Goal: Communication & Community: Ask a question

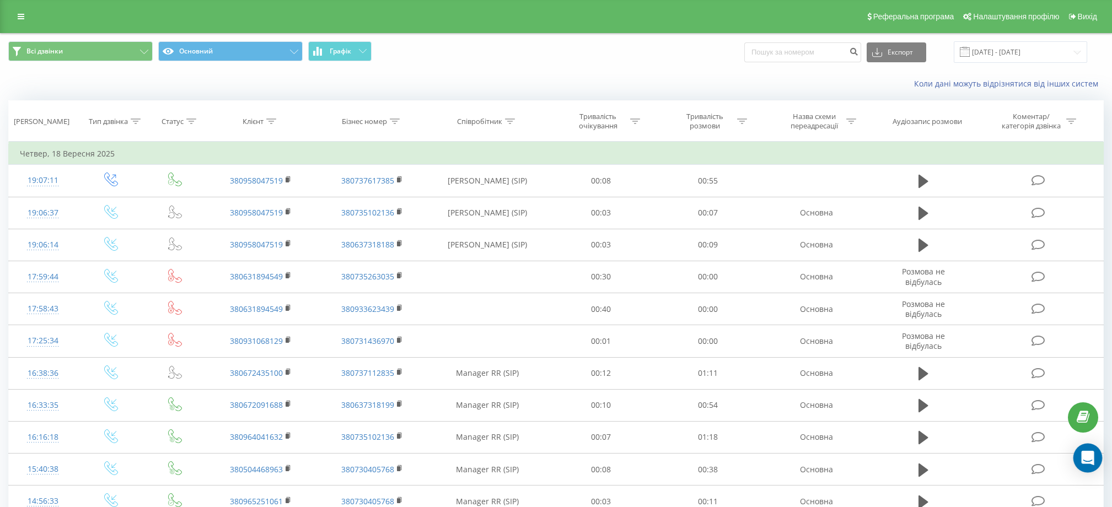
click at [1078, 462] on div "Open Intercom Messenger" at bounding box center [1088, 458] width 29 height 29
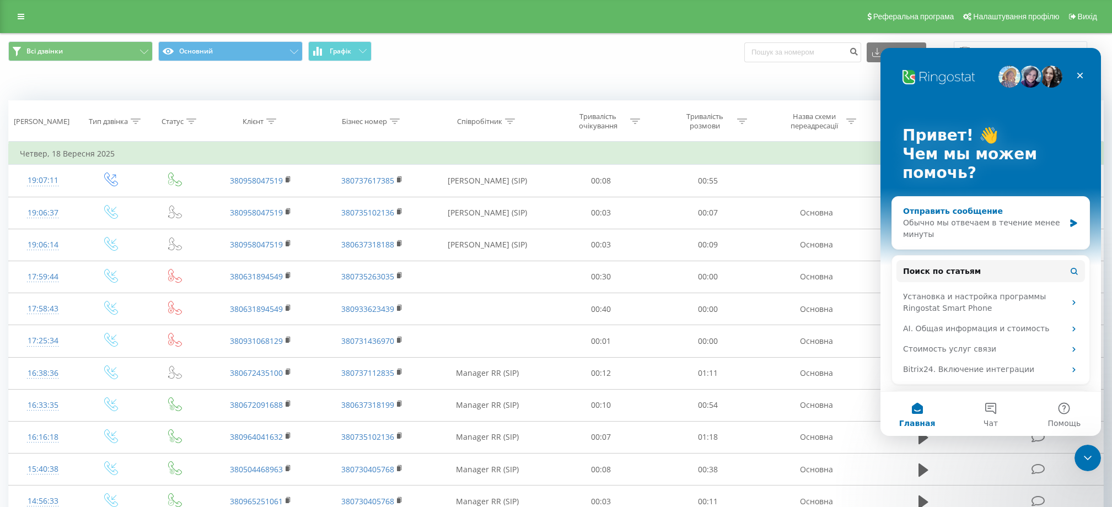
click at [992, 238] on div "Обычно мы отвечаем в течение менее минуты" at bounding box center [984, 228] width 162 height 23
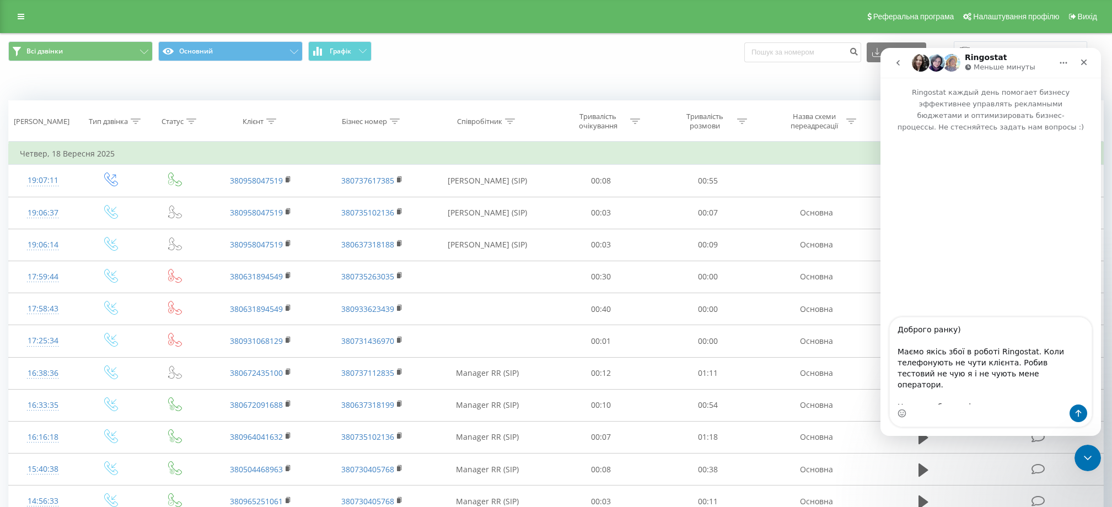
type textarea "Доброго ранку) Маємо якісь збої в роботі Ringostat. Коли телефонують не чути кл…"
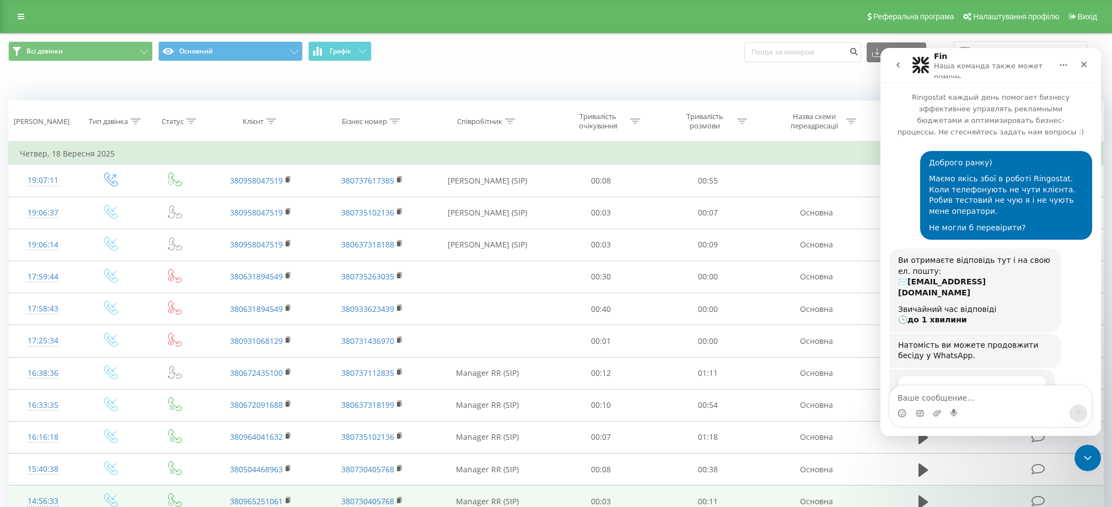
scroll to position [49, 0]
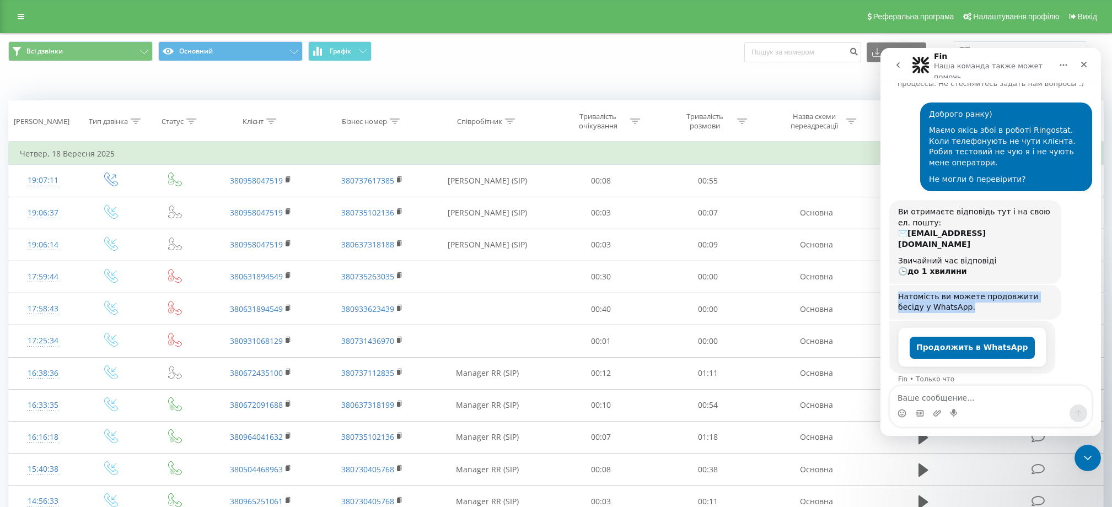
drag, startPoint x: 950, startPoint y: 300, endPoint x: 888, endPoint y: 283, distance: 64.6
click at [888, 283] on div "Доброго ранку) Маємо якісь збої в роботі Ringostat. Коли телефонують не чути кл…" at bounding box center [991, 243] width 221 height 309
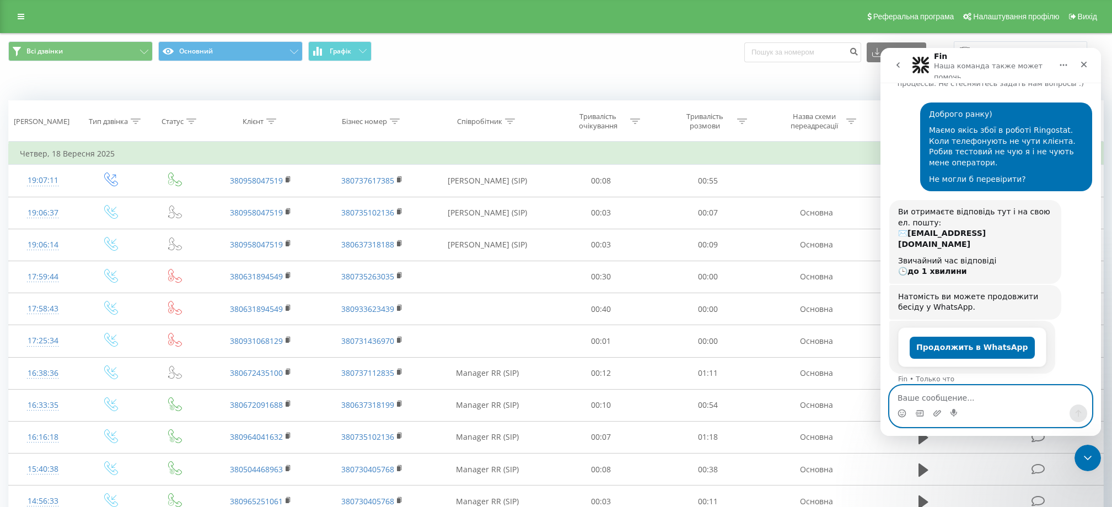
click at [981, 399] on textarea "Ваше сообщение..." at bounding box center [991, 395] width 202 height 19
type textarea "Я"
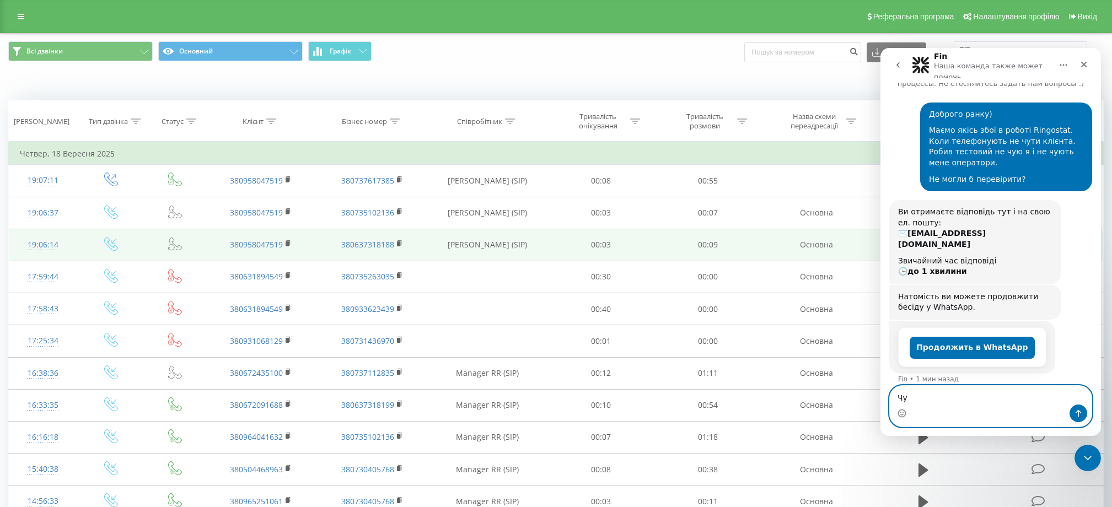
type textarea "Ч"
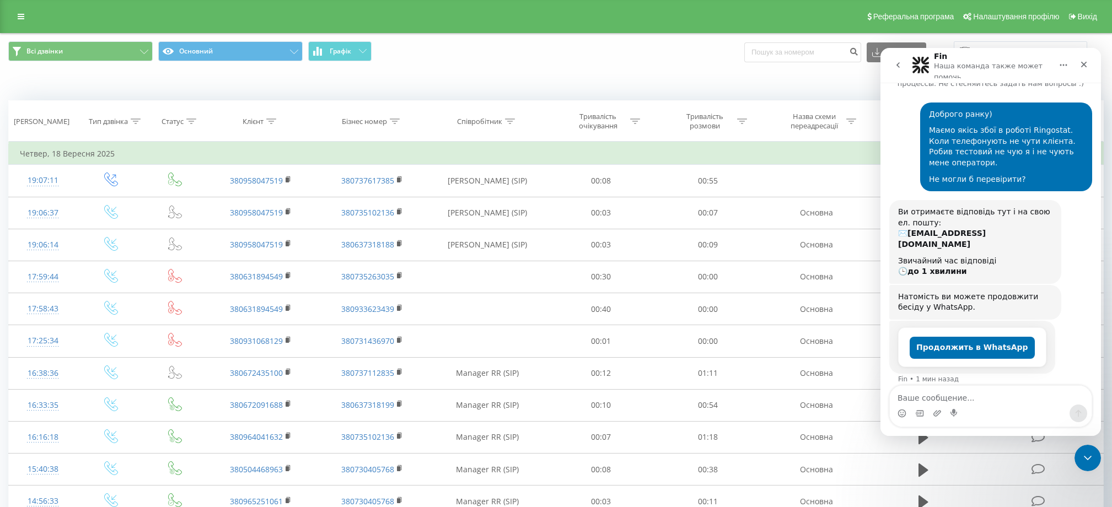
click at [471, 36] on div "Всі дзвінки Основний Графік Експорт .csv .xls .xlsx 18.08.2025 - 18.09.2025" at bounding box center [556, 52] width 1111 height 37
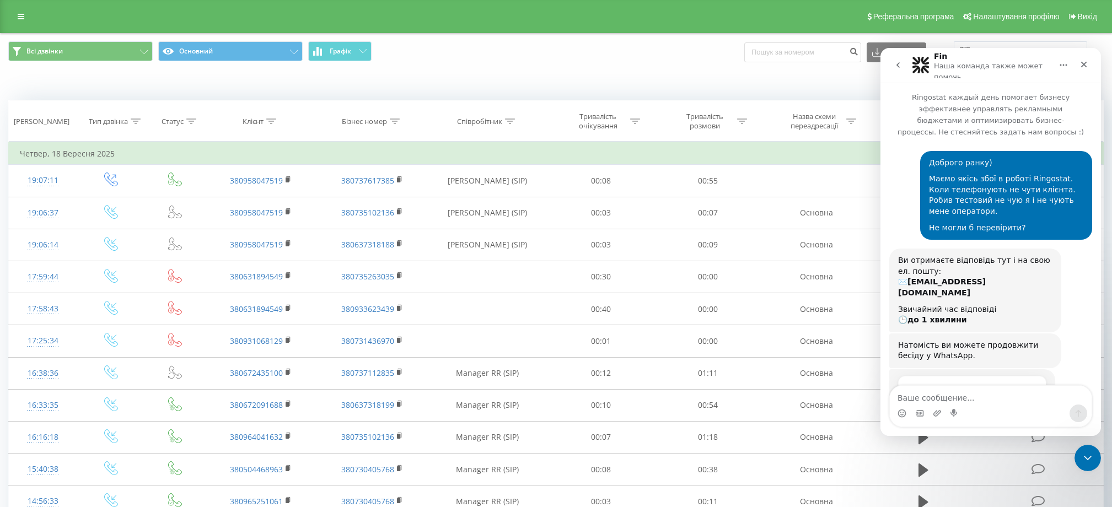
scroll to position [49, 0]
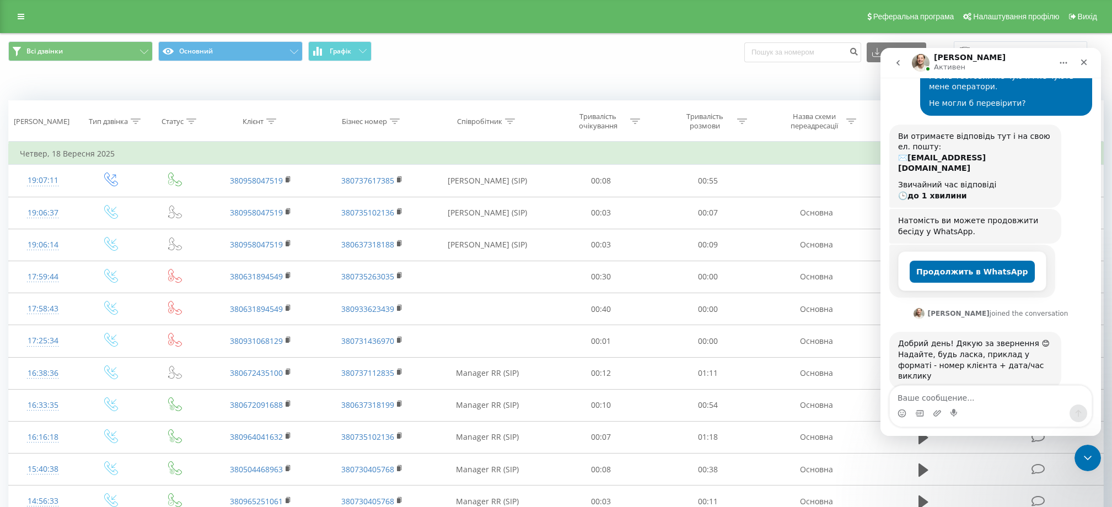
scroll to position [124, 0]
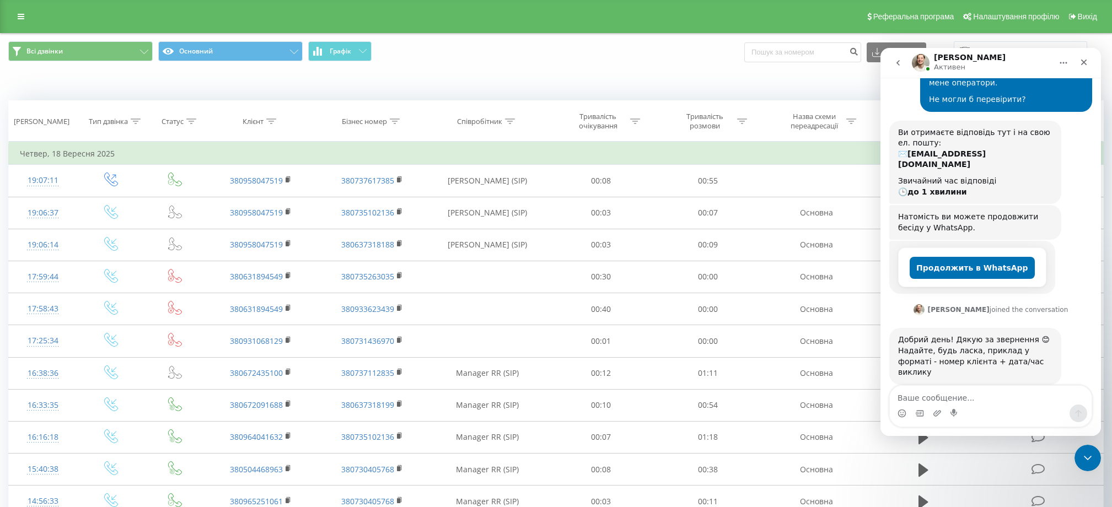
click at [982, 393] on textarea "Ваше сообщение..." at bounding box center [991, 395] width 202 height 19
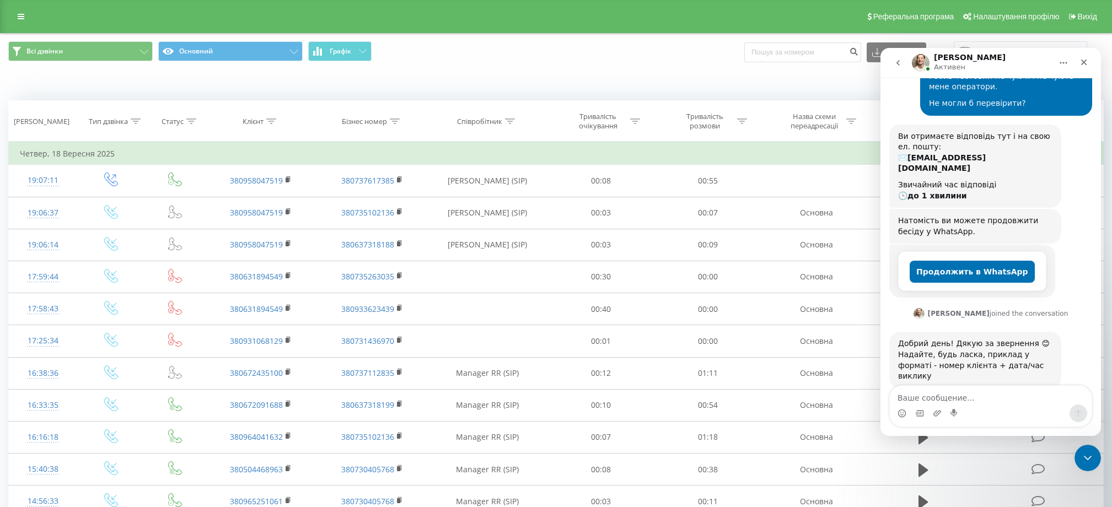
scroll to position [124, 0]
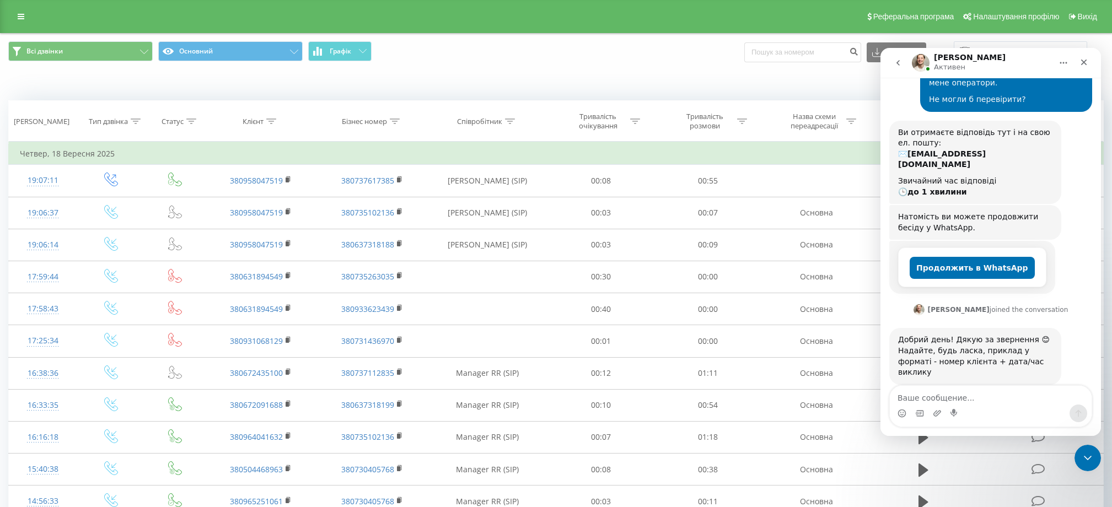
click at [966, 406] on div "Мессенджер Intercom" at bounding box center [991, 414] width 202 height 18
click at [969, 402] on textarea "Ваше сообщение..." at bounding box center [991, 395] width 202 height 19
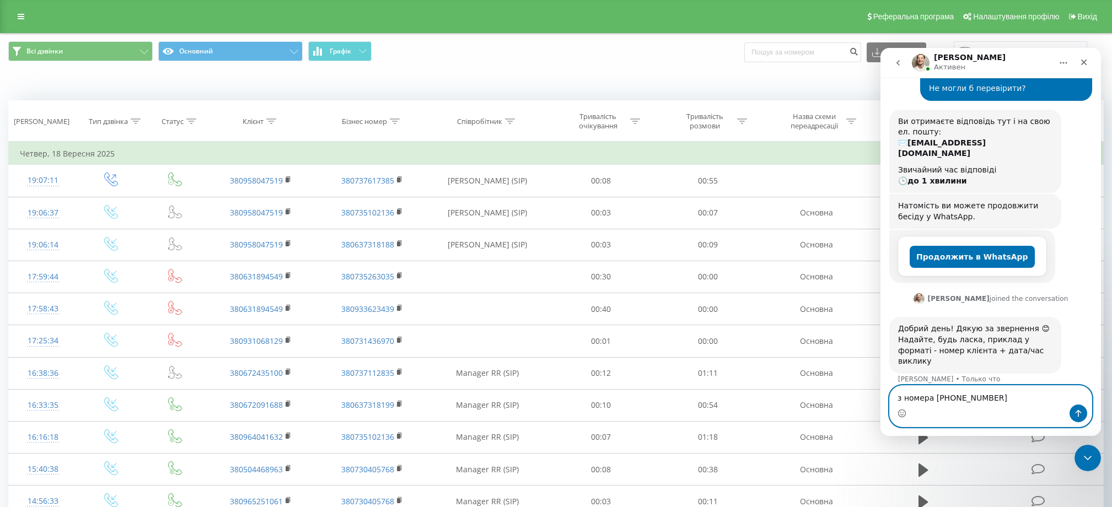
scroll to position [146, 0]
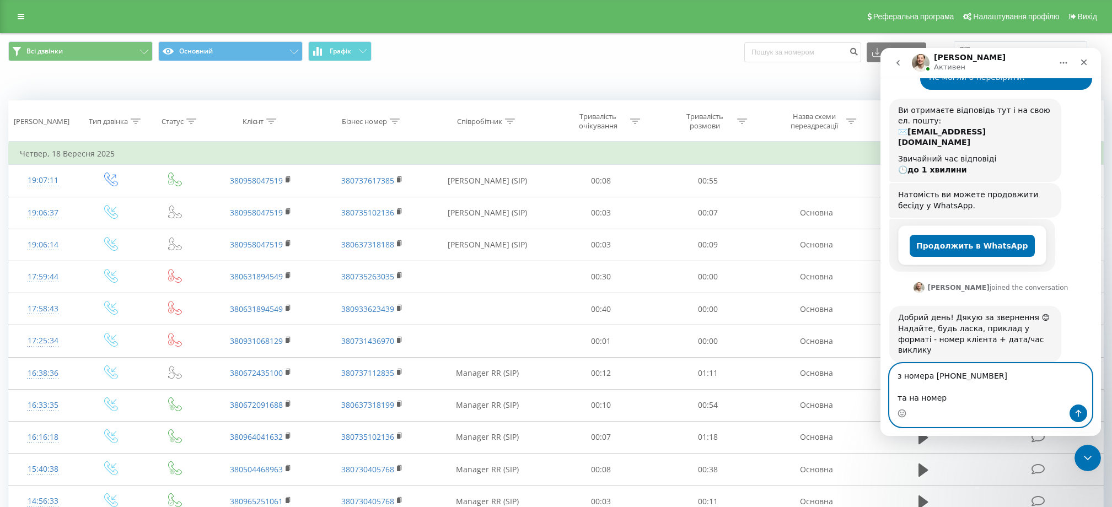
drag, startPoint x: 992, startPoint y: 379, endPoint x: 935, endPoint y: 378, distance: 56.3
click at [935, 378] on textarea "з номера +380688648046 та на номер" at bounding box center [991, 384] width 202 height 41
click at [963, 388] on textarea "з номера +380688648046 та на номер" at bounding box center [991, 384] width 202 height 41
click at [964, 393] on textarea "з номера +380688648046 та на номер" at bounding box center [991, 384] width 202 height 41
paste textarea "+380688648046"
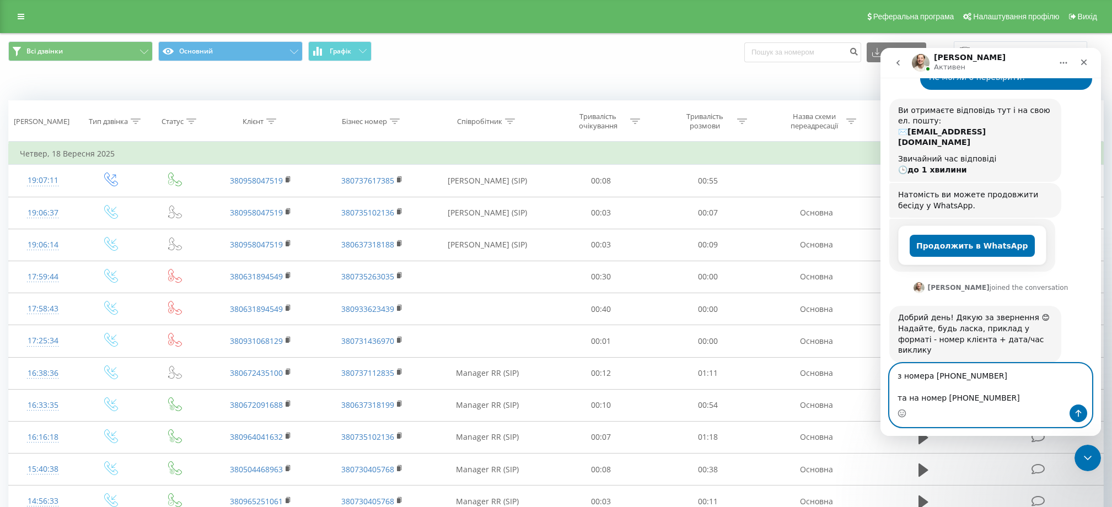
type textarea "з номера +380688648046 та на номер +380688648046"
click at [1083, 410] on button "Отправить сообщение…" at bounding box center [1079, 414] width 18 height 18
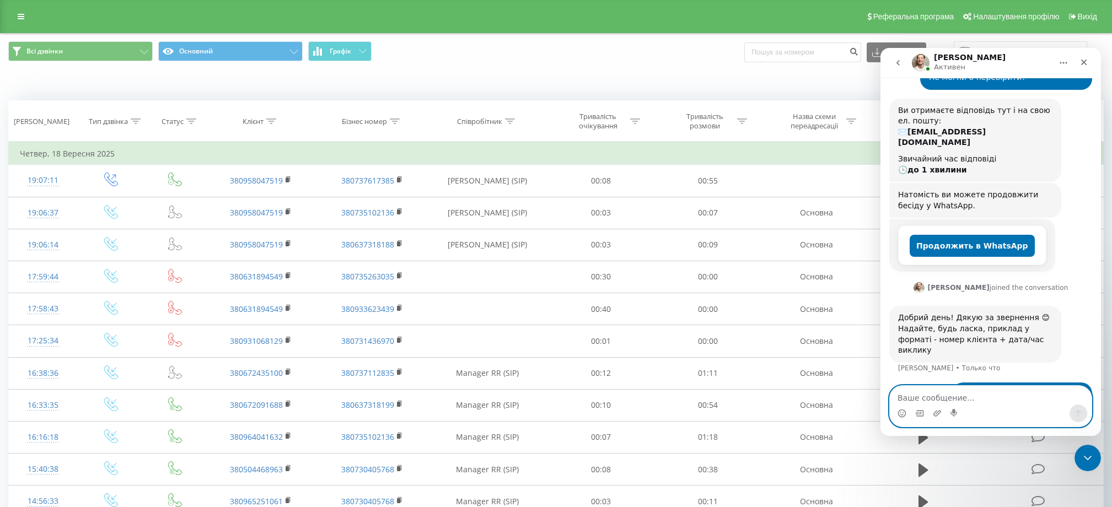
scroll to position [173, 0]
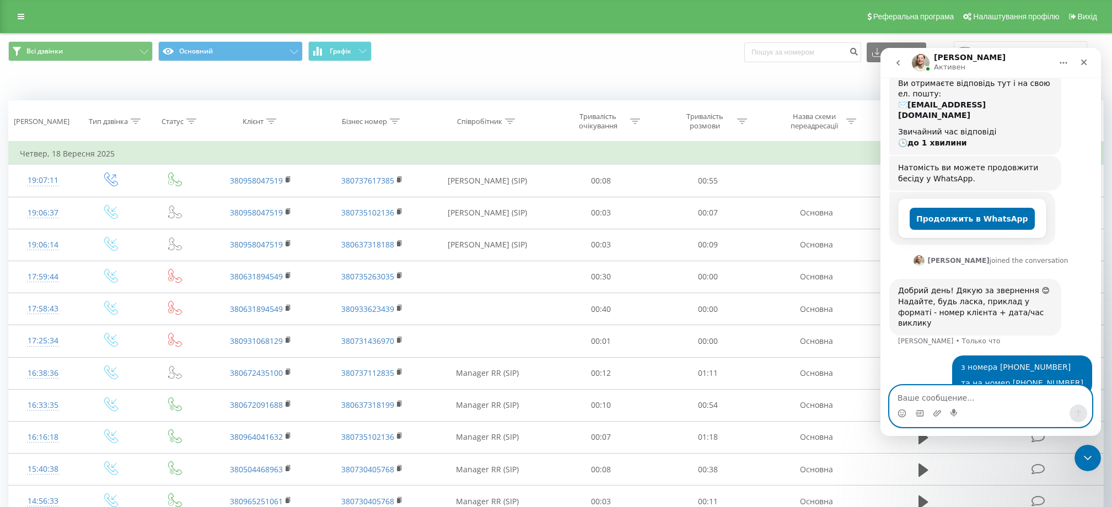
click at [925, 400] on textarea "Ваше сообщение..." at bounding box center [991, 395] width 202 height 19
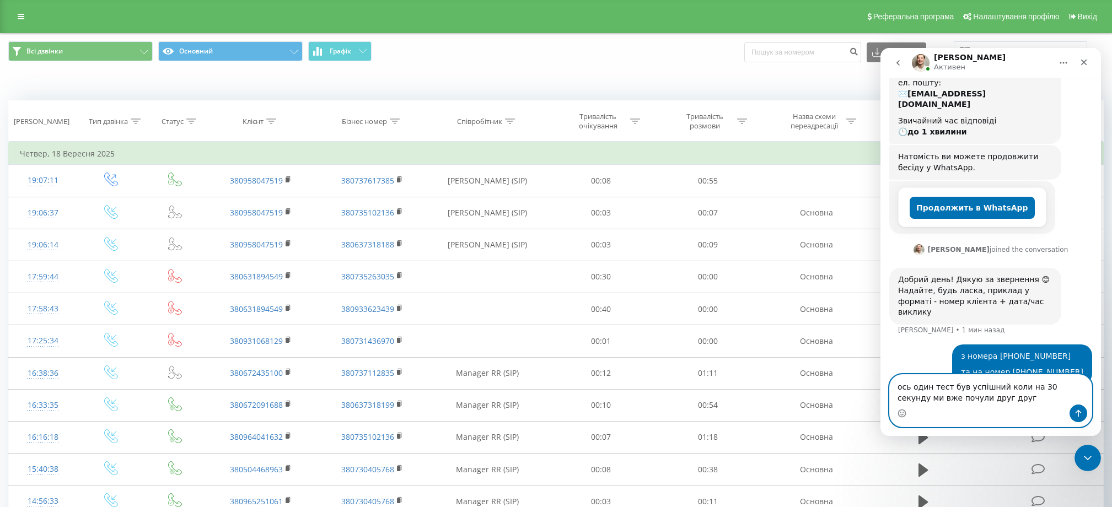
type textarea "ось один тест був успішний коли на 30 секунду ми вже почули друг друга"
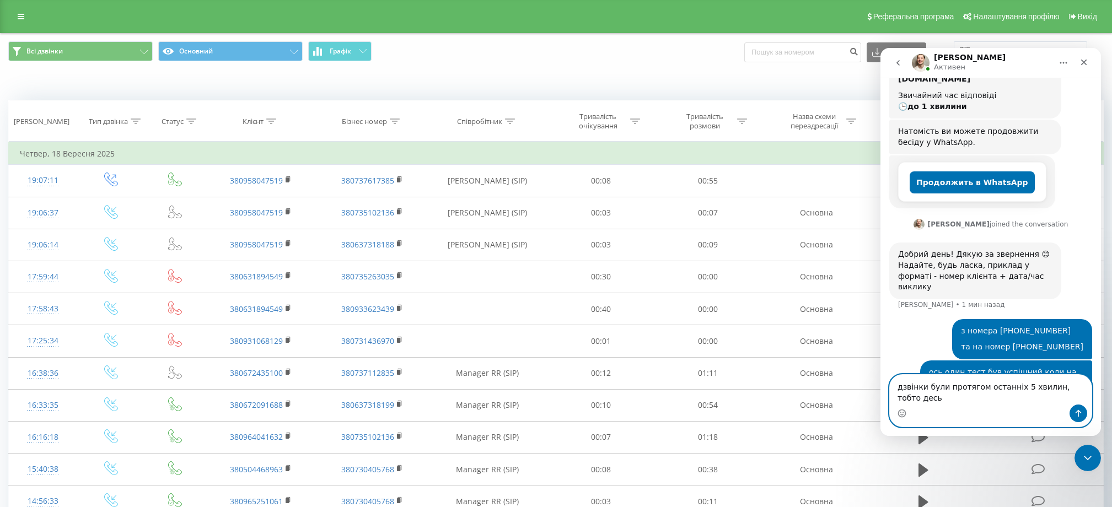
scroll to position [220, 0]
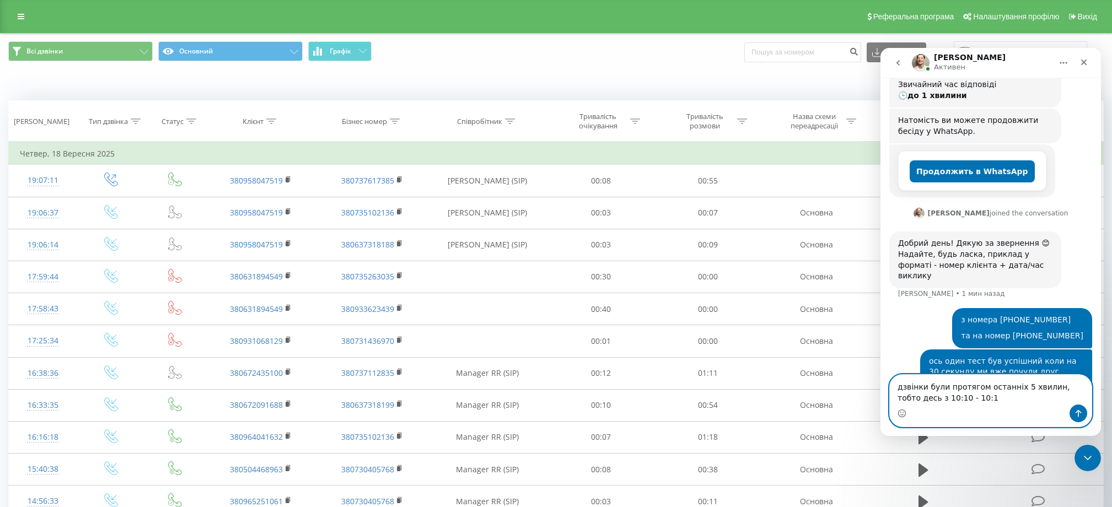
type textarea "дзвінки були протягом останніх 5 хвилин, тобто десь з 10:10 - 10:15"
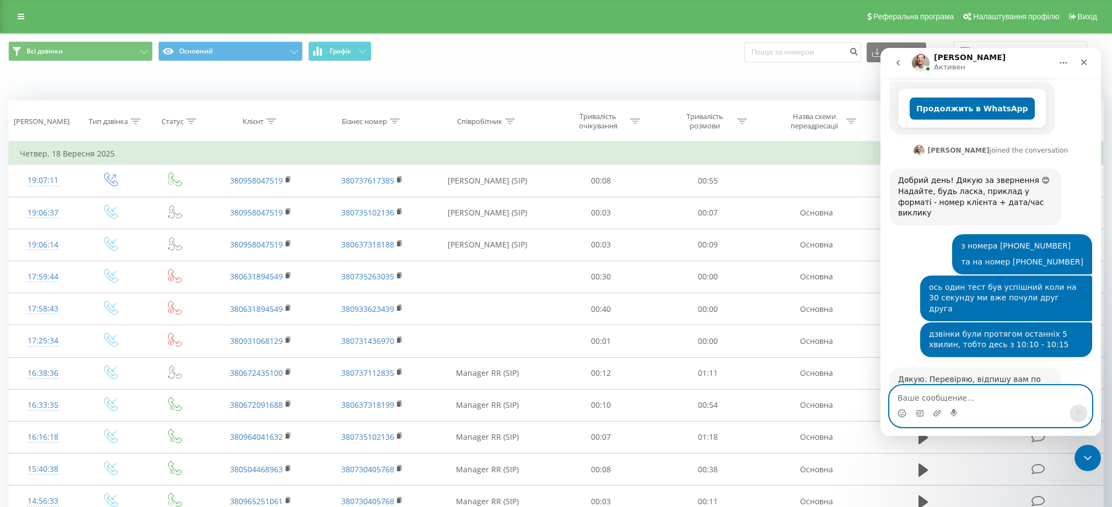
scroll to position [288, 0]
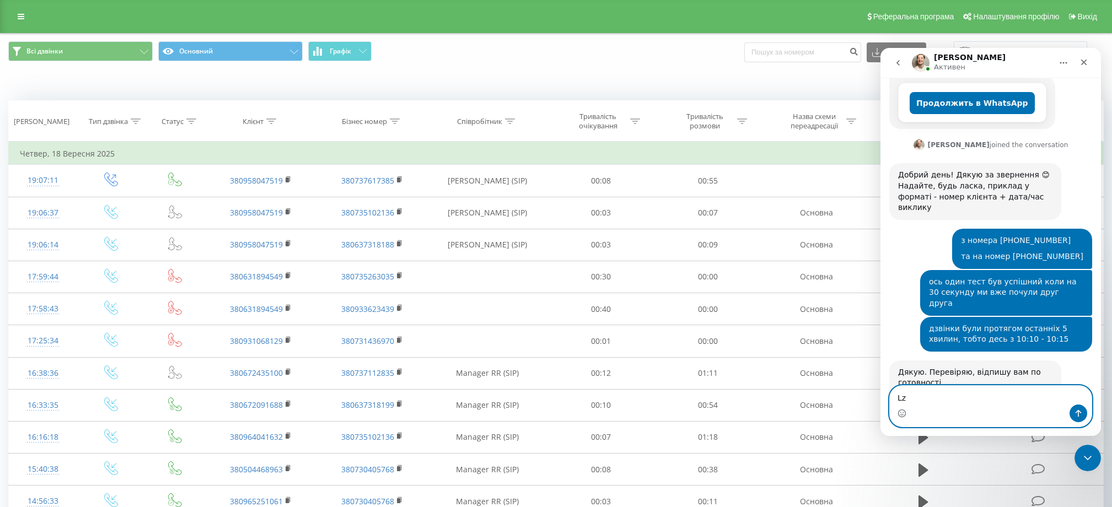
type textarea "L"
type textarea "Дякую, чекаємо"
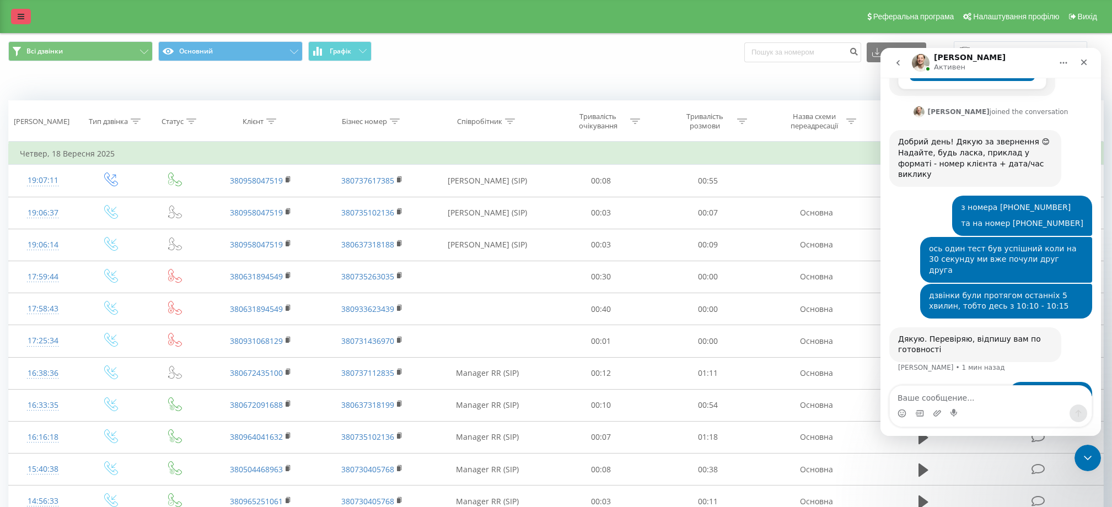
click at [20, 12] on link at bounding box center [21, 16] width 20 height 15
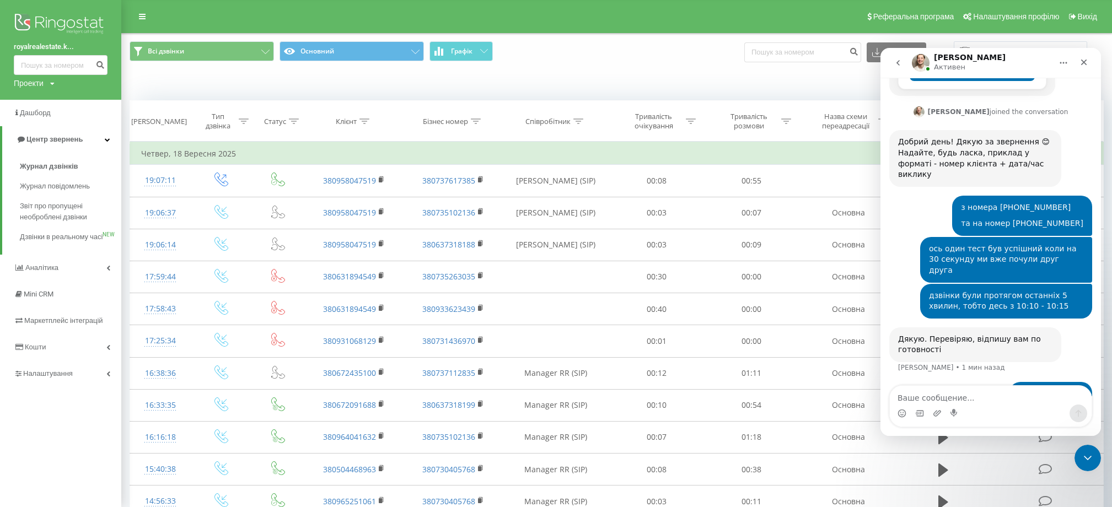
click at [57, 93] on div "royalrealestate.k... Проекти royalrealestate.kyiv.ua" at bounding box center [60, 50] width 121 height 100
click at [62, 132] on link "Центр звернень" at bounding box center [61, 139] width 119 height 26
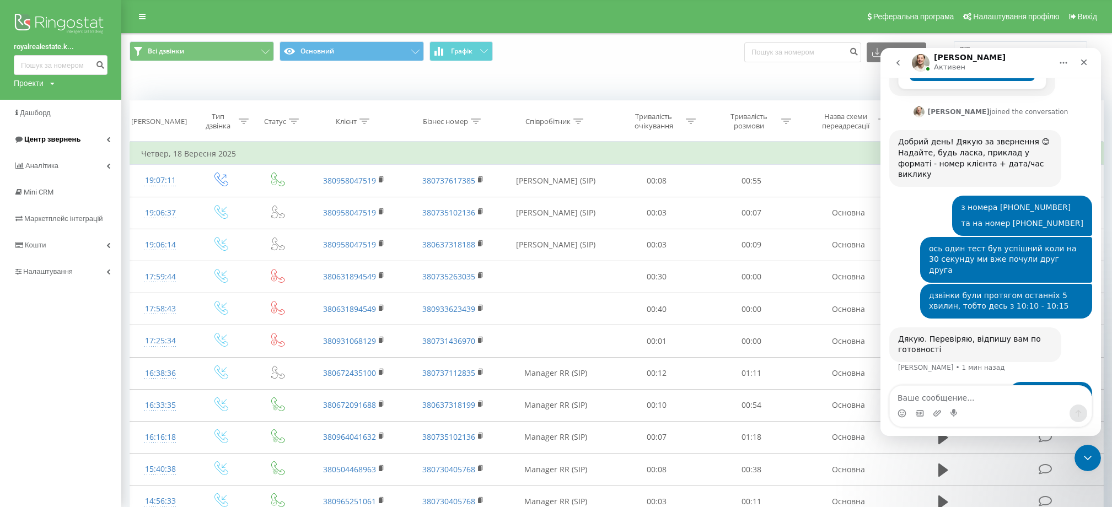
click at [81, 138] on link "Центр звернень" at bounding box center [60, 139] width 121 height 26
click at [62, 139] on span "Центр звернень" at bounding box center [52, 139] width 56 height 8
click at [61, 137] on span "Центр звернень" at bounding box center [52, 139] width 56 height 8
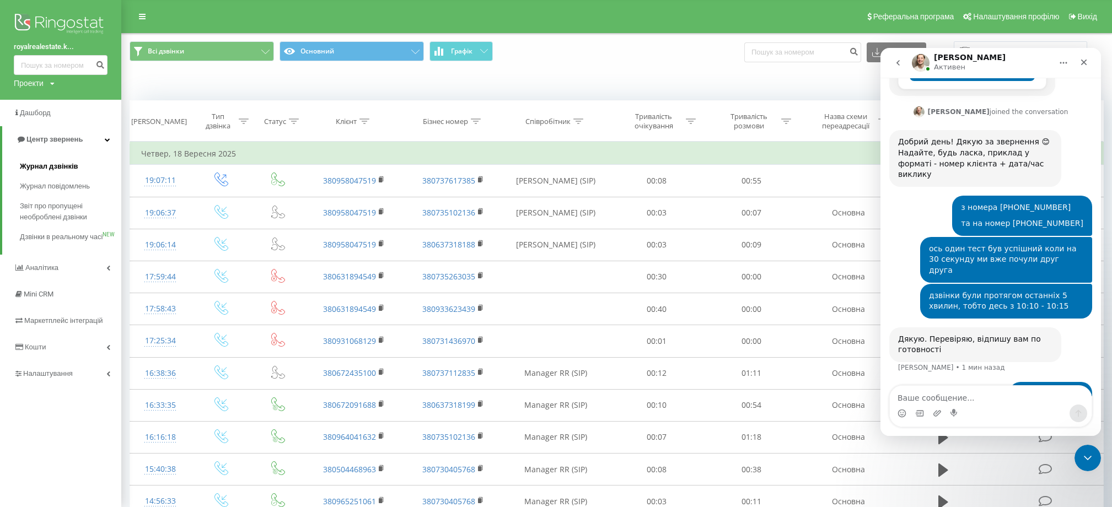
click at [57, 160] on link "Журнал дзвінків" at bounding box center [70, 167] width 101 height 20
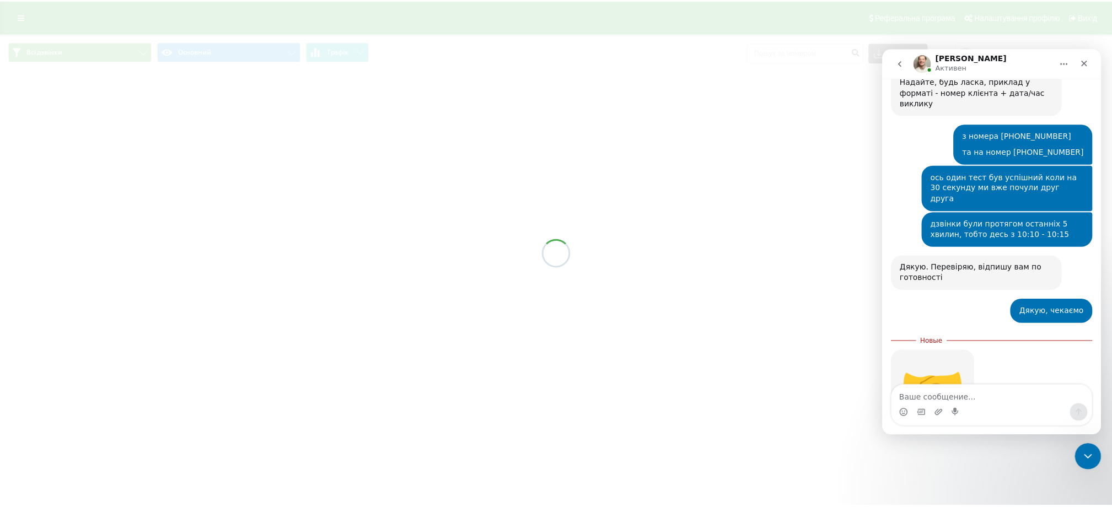
scroll to position [421, 0]
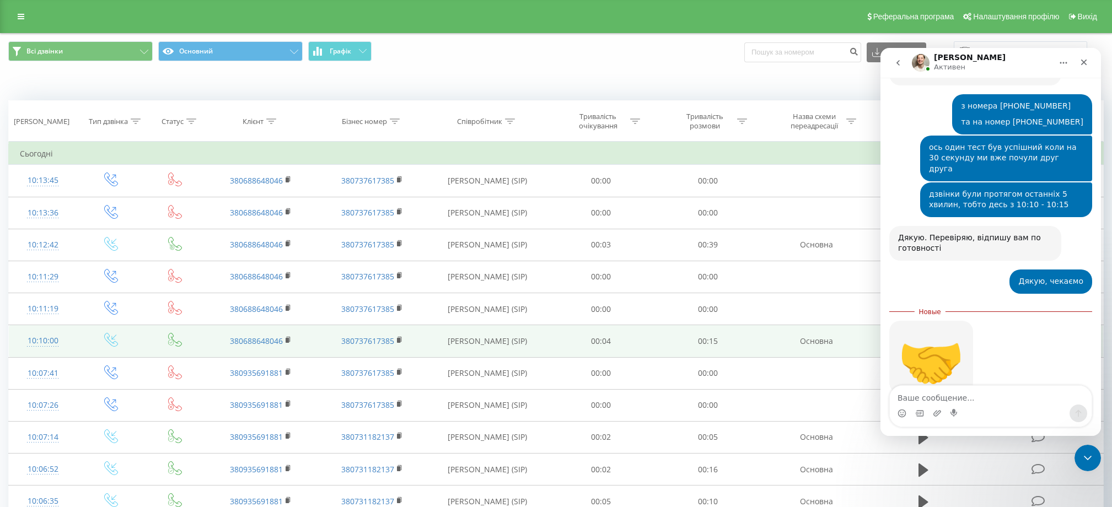
click at [310, 325] on td "380688648046" at bounding box center [260, 341] width 111 height 32
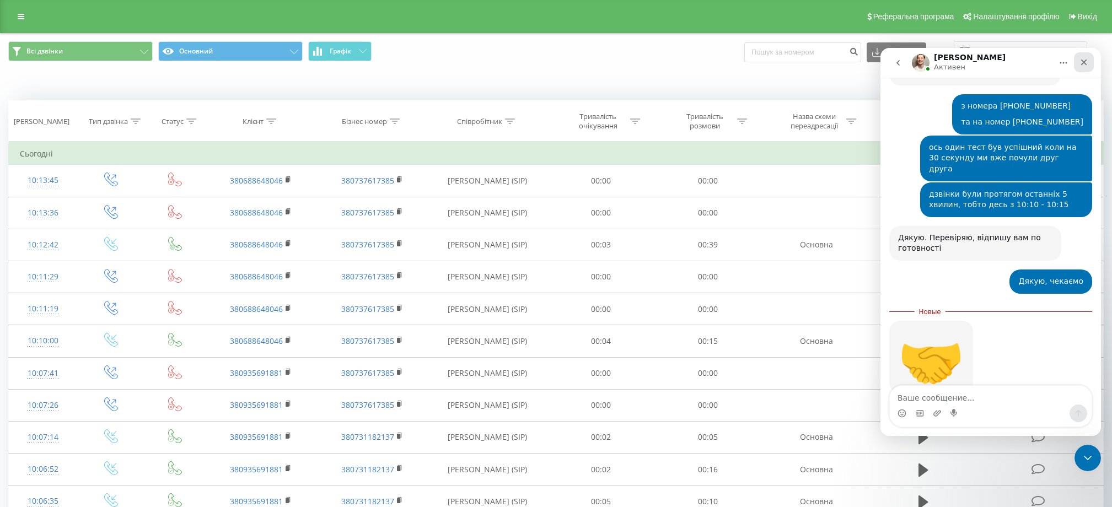
click at [1090, 57] on div "Закрыть" at bounding box center [1084, 62] width 20 height 20
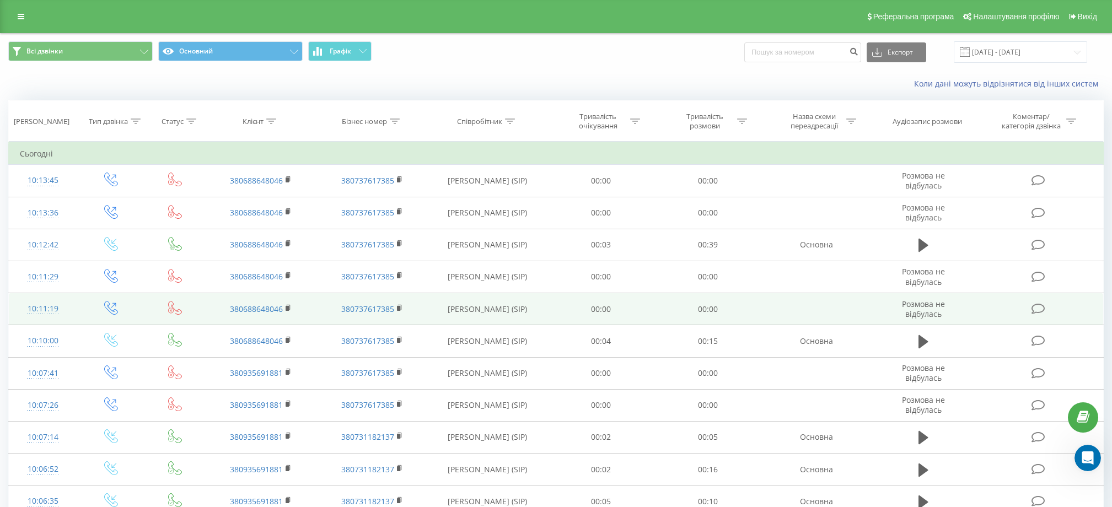
scroll to position [403, 0]
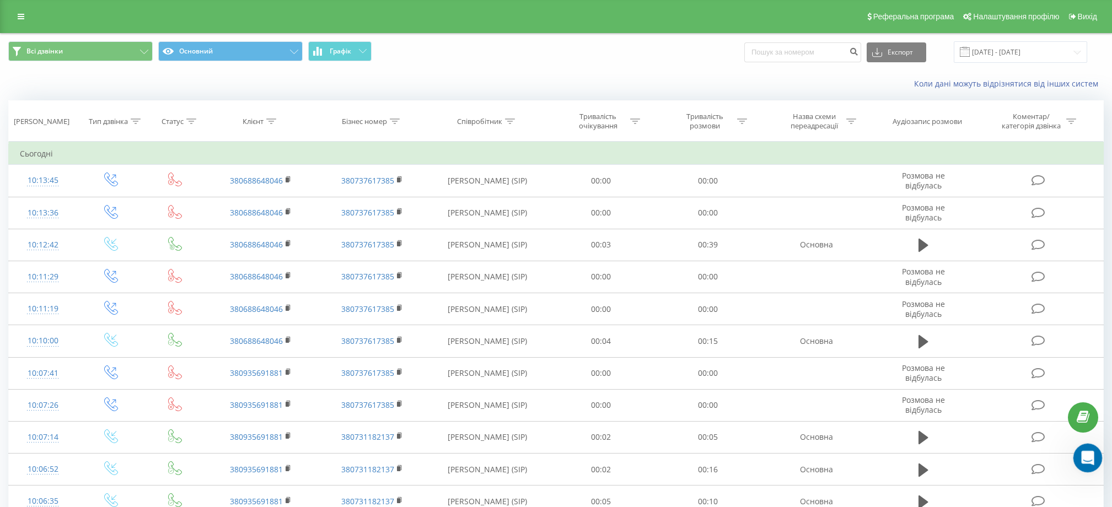
click at [1078, 448] on div "Открыть службу сообщений Intercom" at bounding box center [1086, 456] width 36 height 36
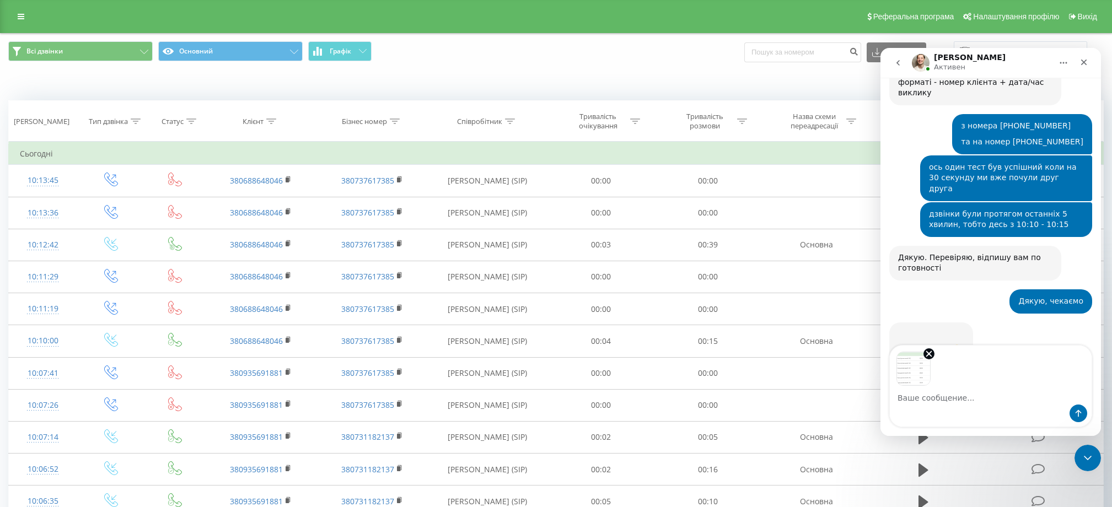
scroll to position [443, 0]
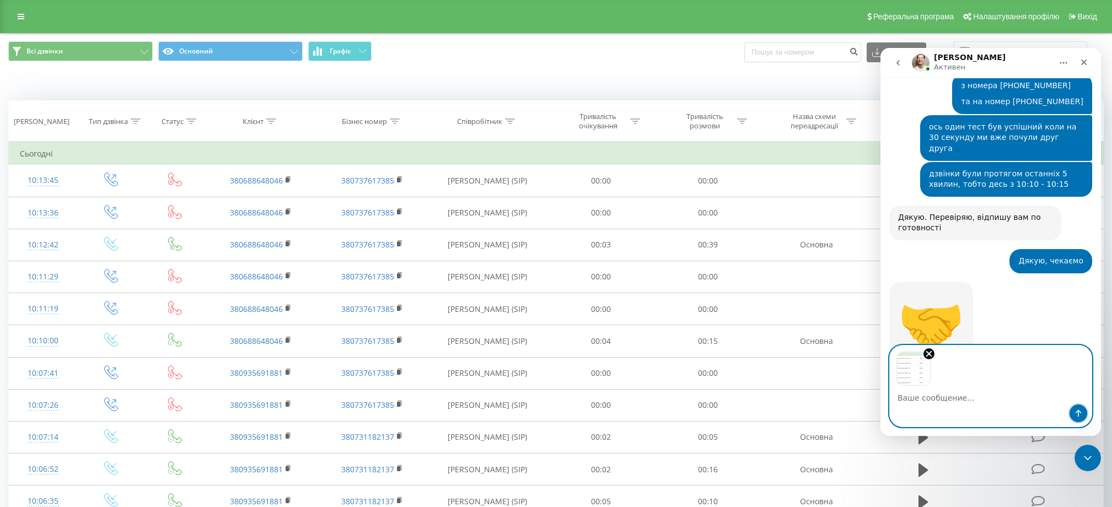
click at [1075, 415] on icon "Отправить сообщение…" at bounding box center [1078, 413] width 9 height 9
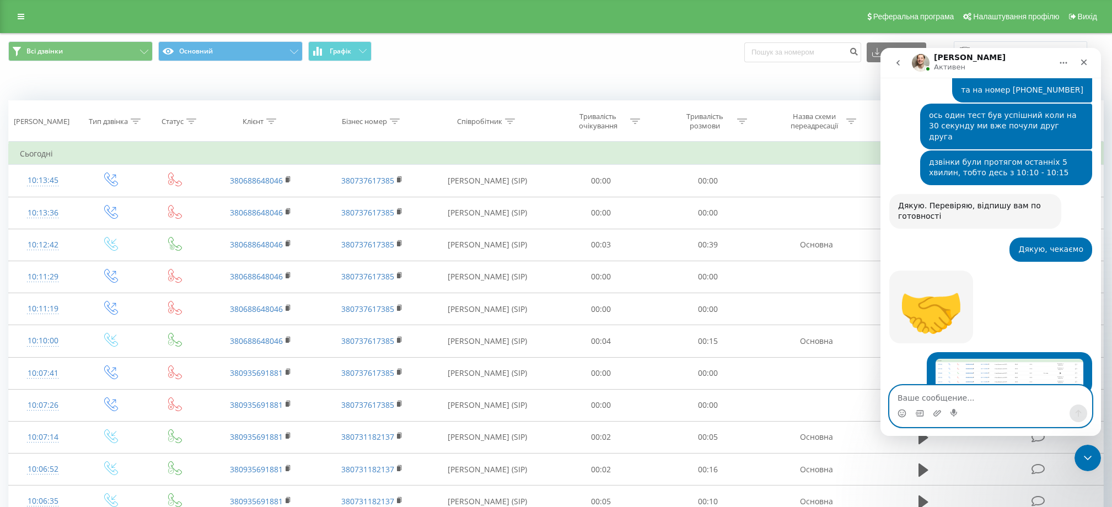
scroll to position [487, 0]
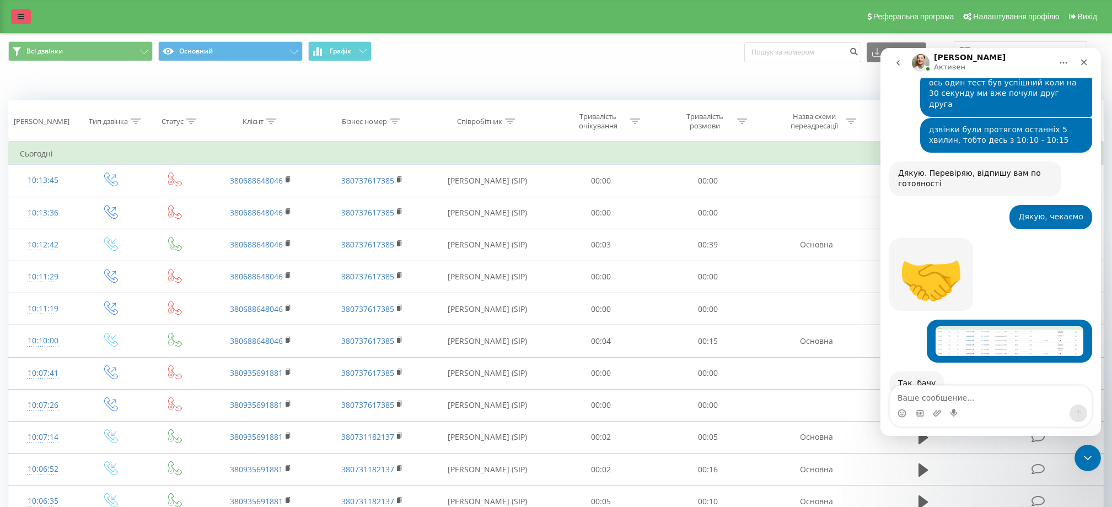
click at [14, 16] on link at bounding box center [21, 16] width 20 height 15
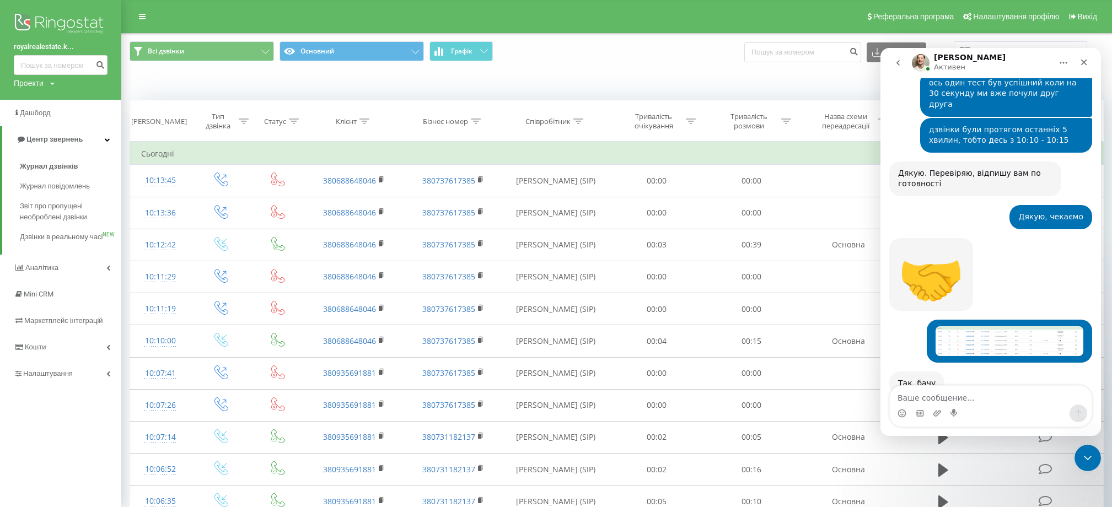
click at [53, 31] on img at bounding box center [61, 25] width 94 height 28
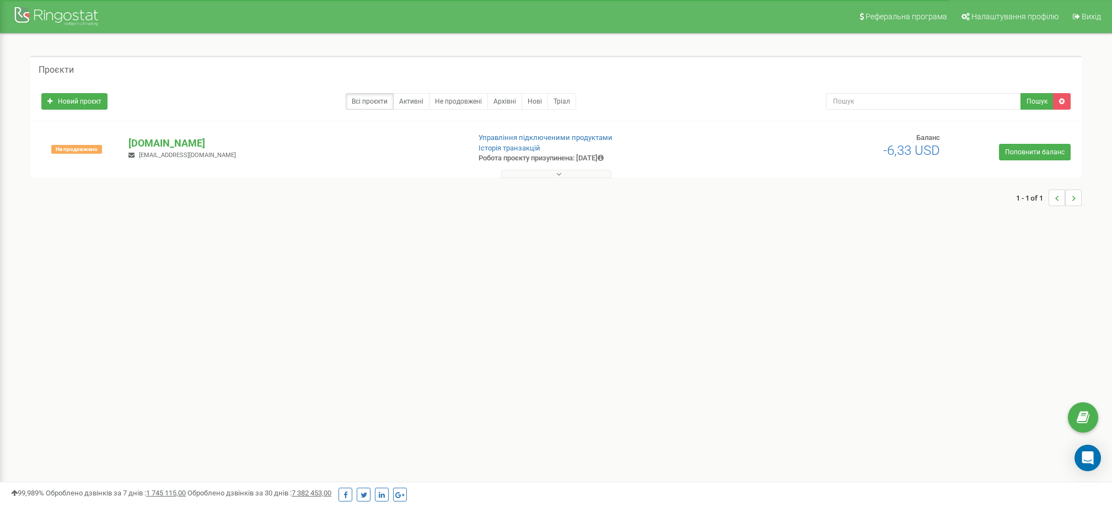
click at [749, 499] on div "99,989% Оброблено дзвінків за 7 днів : 1 745 115,00 Оброблено дзвінків за 30 дн…" at bounding box center [556, 495] width 1090 height 14
click at [161, 141] on p "[DOMAIN_NAME]" at bounding box center [294, 143] width 332 height 14
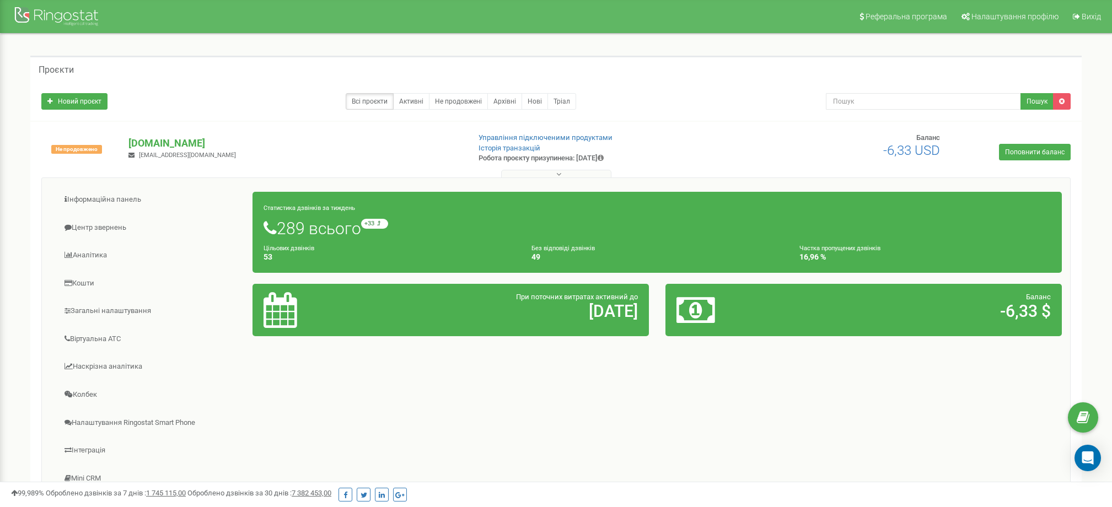
click at [42, 31] on nav "Реферальна програма Налаштування профілю Вихід" at bounding box center [556, 16] width 1112 height 33
click at [121, 233] on link "Центр звернень" at bounding box center [151, 228] width 203 height 27
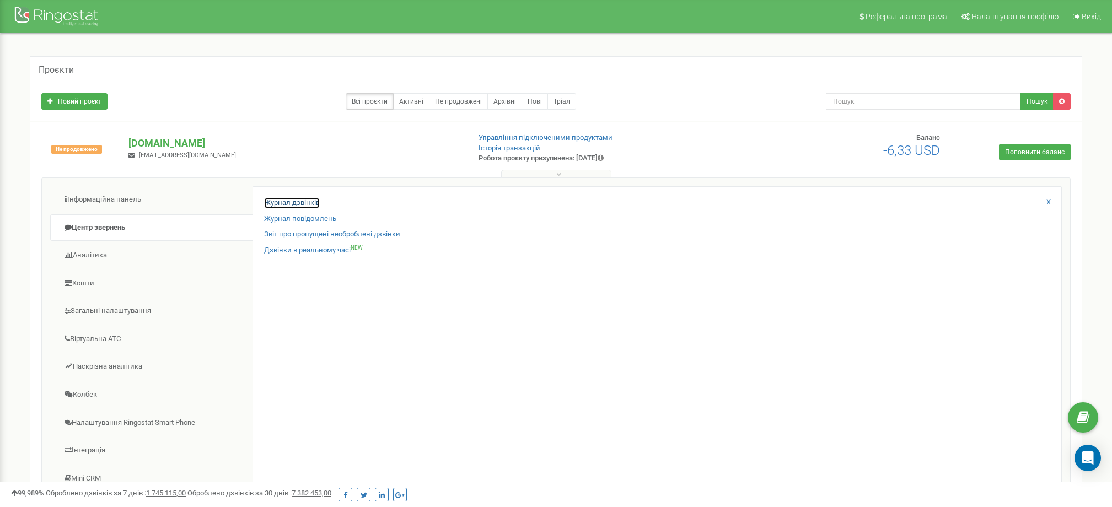
click at [292, 206] on link "Журнал дзвінків" at bounding box center [292, 203] width 56 height 10
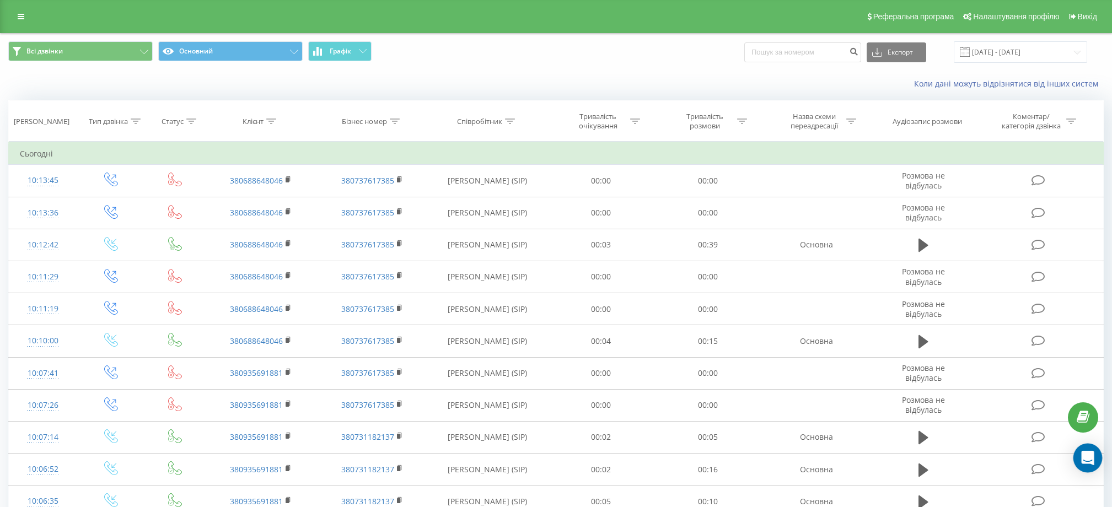
click at [1085, 458] on icon "Open Intercom Messenger" at bounding box center [1087, 458] width 13 height 14
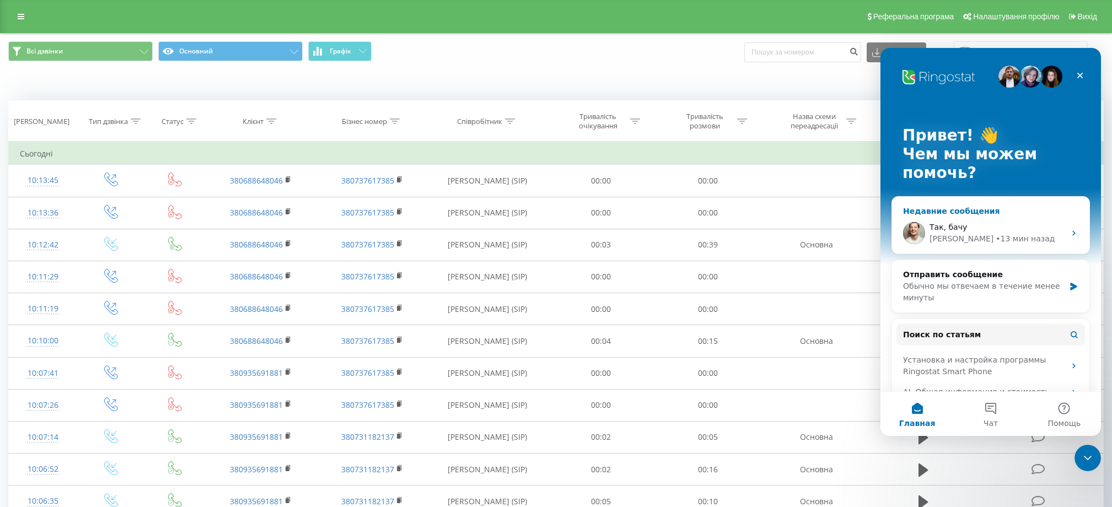
click at [996, 235] on div "• 13 мин назад" at bounding box center [1025, 239] width 59 height 12
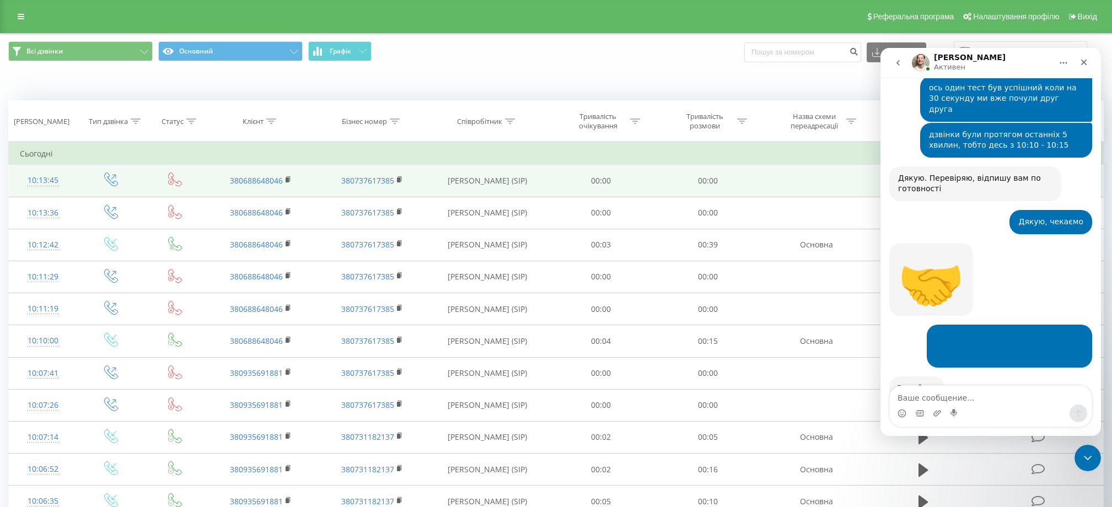
scroll to position [487, 0]
